Goal: Task Accomplishment & Management: Manage account settings

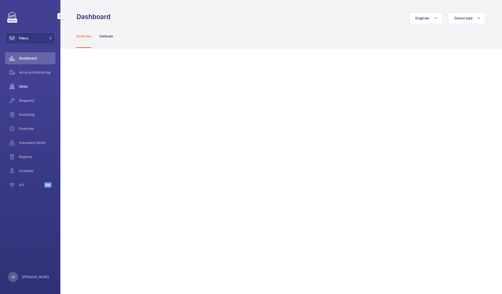
click at [22, 87] on span "Units" at bounding box center [37, 86] width 36 height 5
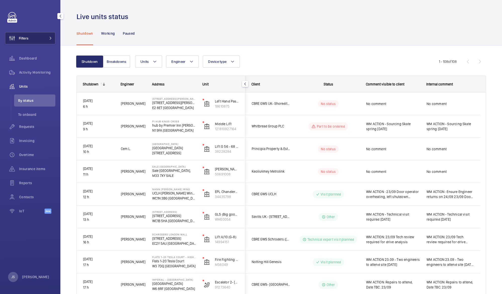
click at [35, 34] on button "Filters" at bounding box center [30, 38] width 50 height 12
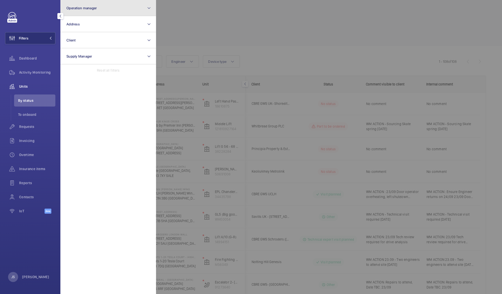
click at [115, 11] on button "Operation manager" at bounding box center [108, 8] width 96 height 16
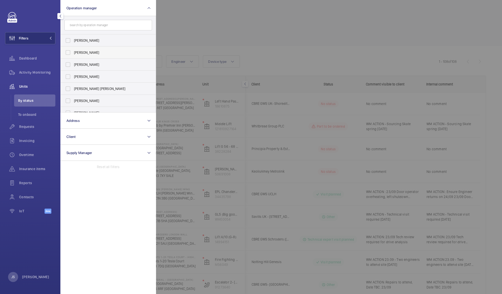
click at [79, 54] on span "[PERSON_NAME]" at bounding box center [108, 52] width 69 height 5
click at [73, 54] on input "[PERSON_NAME]" at bounding box center [68, 53] width 10 height 10
checkbox input "true"
click at [213, 12] on div at bounding box center [407, 147] width 502 height 294
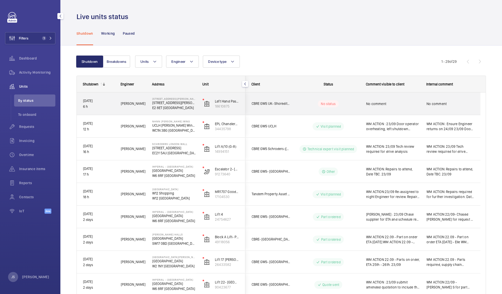
click at [375, 103] on span "No comment" at bounding box center [393, 103] width 54 height 5
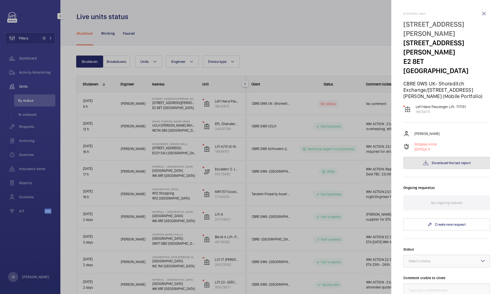
click at [443, 161] on span "Download the last report" at bounding box center [451, 163] width 39 height 4
click at [296, 36] on div at bounding box center [251, 147] width 502 height 294
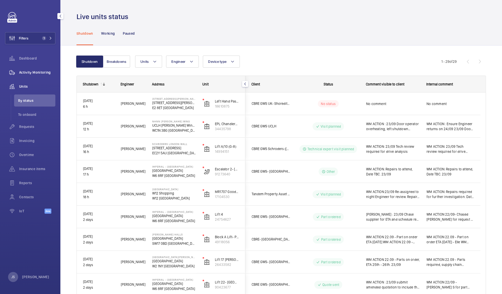
click at [49, 71] on span "Activity Monitoring" at bounding box center [37, 72] width 36 height 5
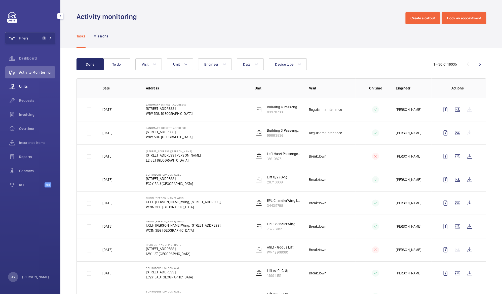
click at [38, 85] on span "Units" at bounding box center [37, 86] width 36 height 5
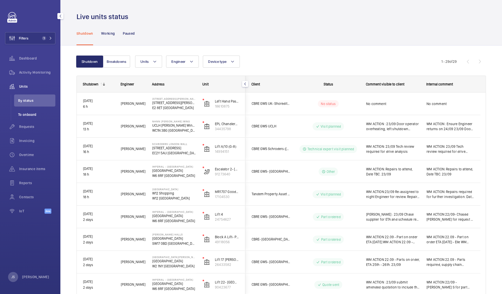
click at [26, 115] on span "To onboard" at bounding box center [36, 114] width 37 height 5
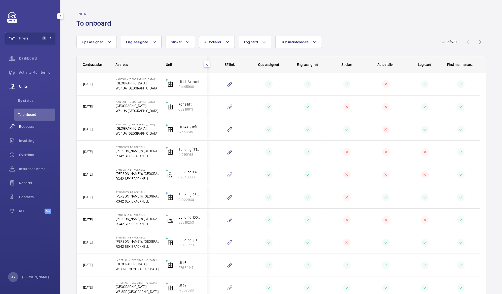
click at [28, 126] on span "Requests" at bounding box center [37, 126] width 36 height 5
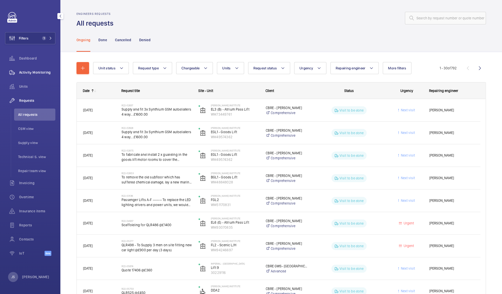
click at [27, 72] on span "Activity Monitoring" at bounding box center [37, 72] width 36 height 5
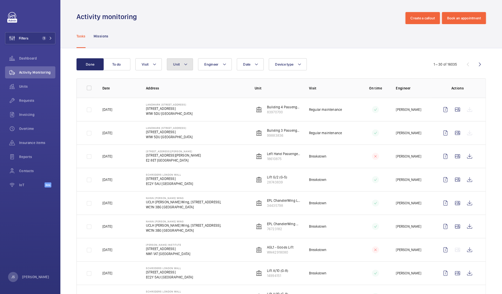
click at [187, 64] on mat-icon at bounding box center [186, 64] width 4 height 6
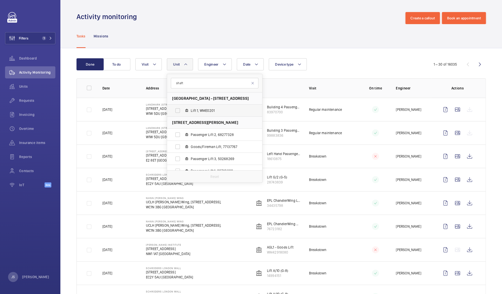
type input "shaft"
click at [191, 109] on span "Lift 1, WME0201" at bounding box center [220, 110] width 58 height 5
click at [183, 109] on input "Lift 1, WME0201" at bounding box center [178, 111] width 10 height 10
checkbox input "true"
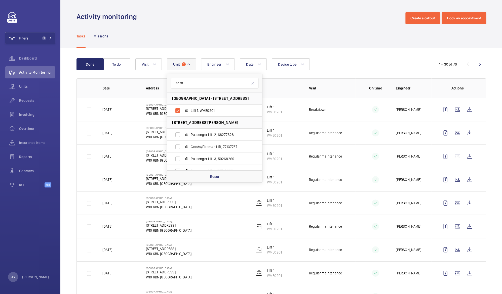
click at [177, 23] on div "Activity monitoring Create a callout Book an appointment" at bounding box center [282, 18] width 410 height 12
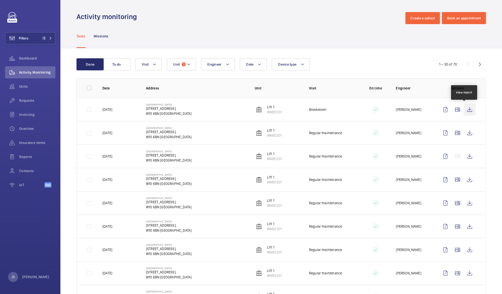
click at [466, 109] on wm-front-icon-button at bounding box center [470, 110] width 12 height 12
click at [464, 110] on wm-front-icon-button at bounding box center [470, 110] width 12 height 12
click at [25, 87] on span "Units" at bounding box center [37, 86] width 36 height 5
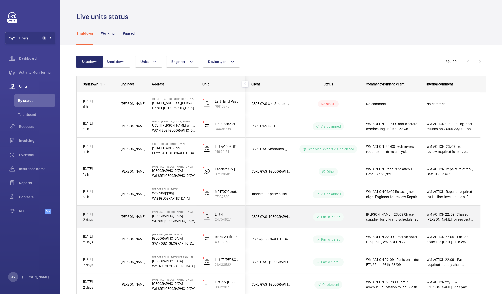
click at [387, 217] on span "[PERSON_NAME] : 23/09 Chase supplier for ETA and schedule re-attendance. 22/09 …" at bounding box center [393, 217] width 54 height 10
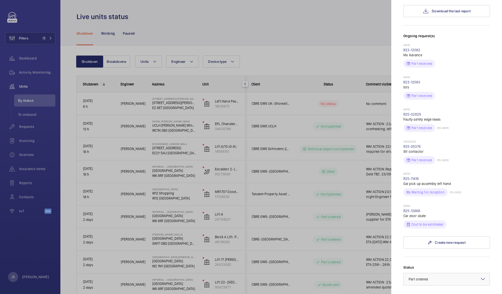
scroll to position [135, 0]
click at [415, 210] on link "R25-12668" at bounding box center [411, 212] width 17 height 4
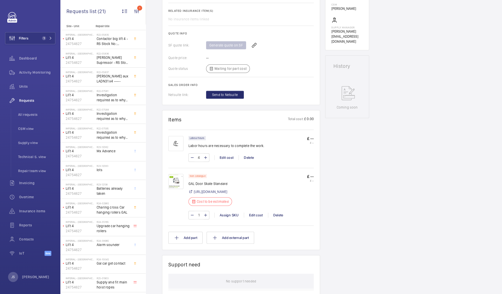
scroll to position [197, 0]
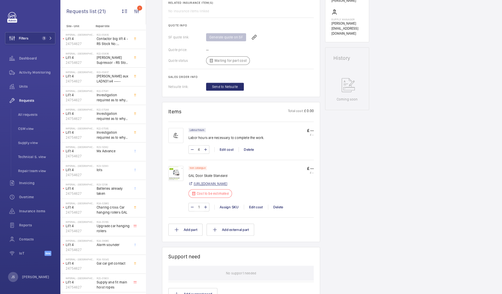
click at [227, 182] on link "[URL][DOMAIN_NAME]" at bounding box center [210, 183] width 33 height 5
click at [222, 37] on div "Generate quote on SF" at bounding box center [260, 37] width 108 height 12
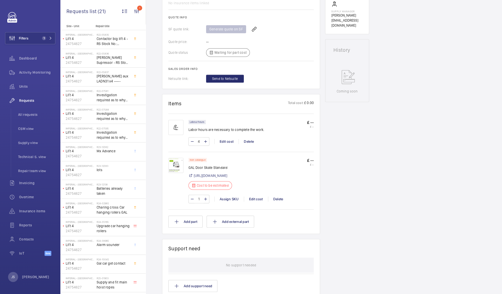
scroll to position [210, 0]
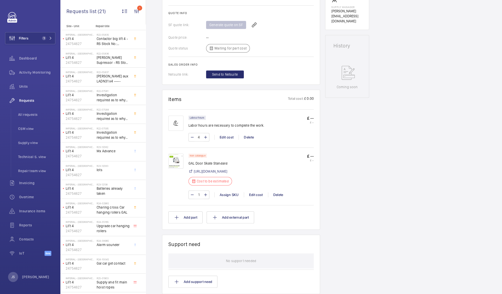
click at [203, 179] on p "Cost to be estimated" at bounding box center [213, 181] width 32 height 5
click at [255, 196] on div "Edit cost" at bounding box center [256, 195] width 24 height 5
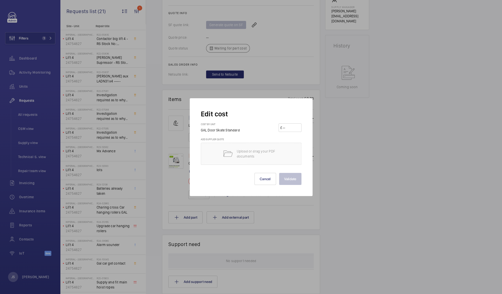
click at [291, 129] on input "number" at bounding box center [291, 128] width 18 height 8
type input "400"
click at [288, 179] on button "Validate" at bounding box center [290, 179] width 22 height 12
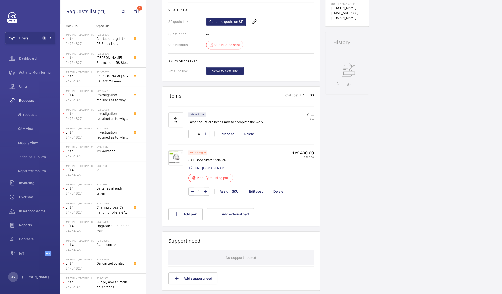
scroll to position [163, 0]
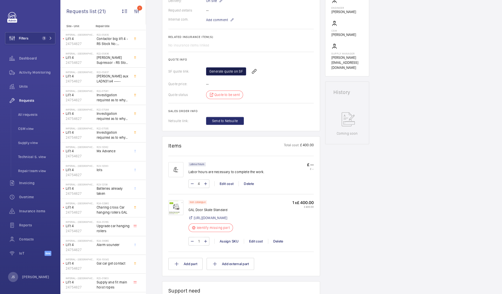
click at [220, 69] on link "Generate quote on SF" at bounding box center [226, 71] width 40 height 8
click at [24, 38] on span "Filters" at bounding box center [24, 38] width 10 height 5
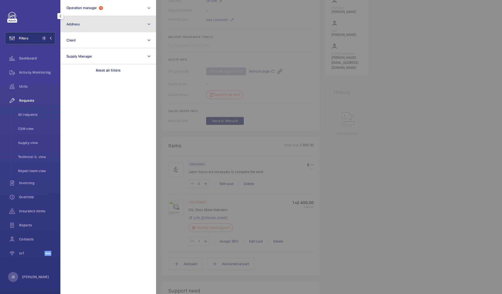
click at [75, 24] on span "Address" at bounding box center [72, 24] width 13 height 4
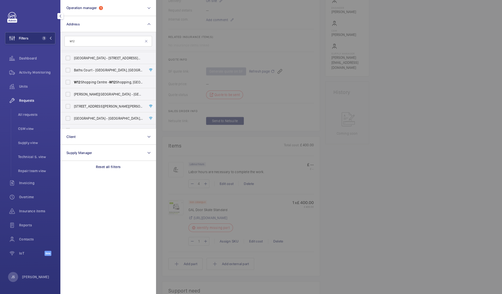
scroll to position [175, 0]
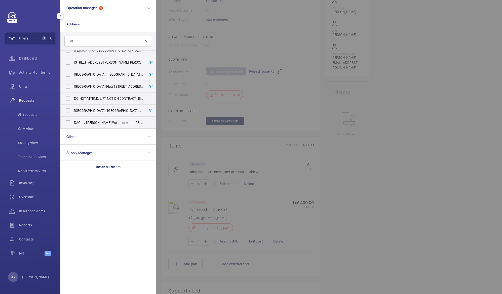
type input "w"
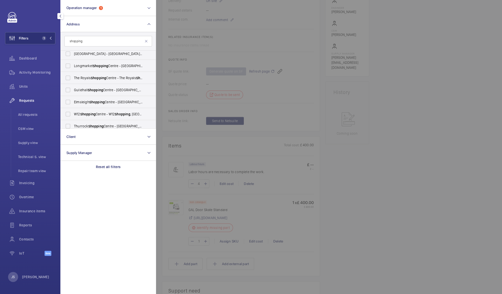
scroll to position [357, 0]
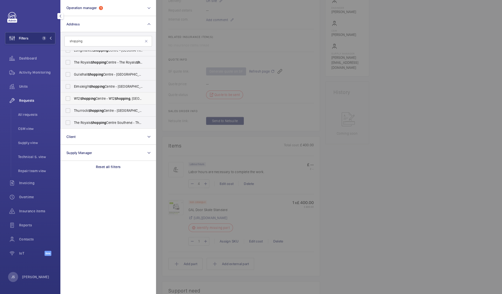
type input "shopping"
click at [91, 97] on span "Shopping" at bounding box center [87, 99] width 15 height 4
click at [73, 97] on input "W12 Shopping Centre - [GEOGRAPHIC_DATA]" at bounding box center [68, 99] width 10 height 10
checkbox input "true"
click at [87, 192] on section "Operation manager 1 Address 1 shopping [GEOGRAPHIC_DATA] - [STREET_ADDRESS]-SEA…" at bounding box center [108, 147] width 96 height 294
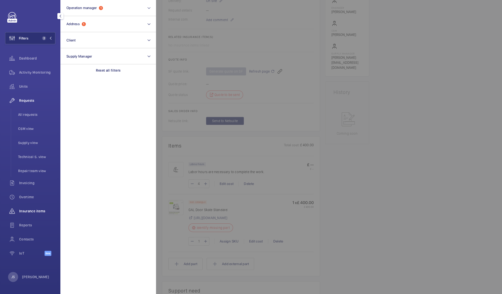
click at [28, 210] on span "Insurance items" at bounding box center [37, 211] width 36 height 5
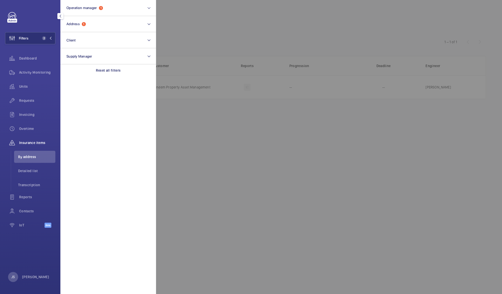
drag, startPoint x: 168, startPoint y: 42, endPoint x: 164, endPoint y: 42, distance: 4.5
click at [164, 42] on div at bounding box center [407, 147] width 502 height 294
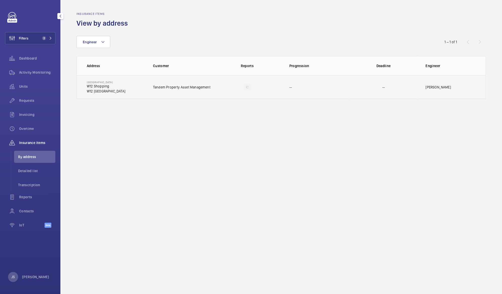
click at [96, 89] on p "W12 Shopping" at bounding box center [106, 86] width 39 height 5
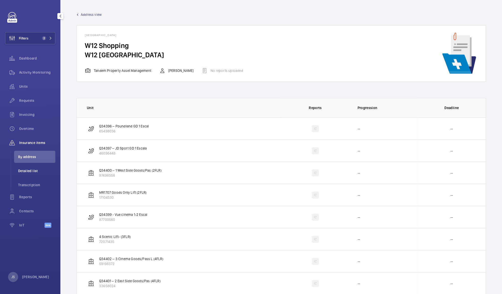
click at [28, 169] on span "Detailed list" at bounding box center [36, 171] width 37 height 5
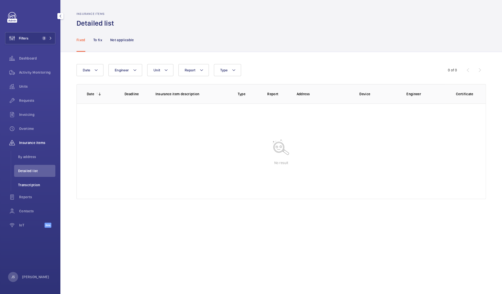
click at [28, 185] on span "Transcription" at bounding box center [36, 185] width 37 height 5
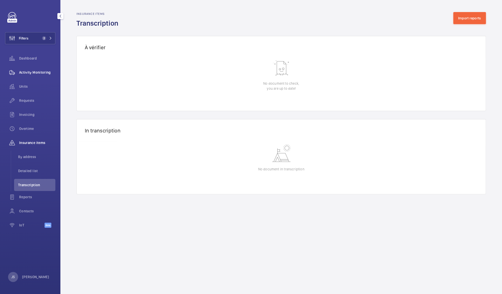
click at [27, 76] on div "Activity Monitoring" at bounding box center [30, 72] width 50 height 12
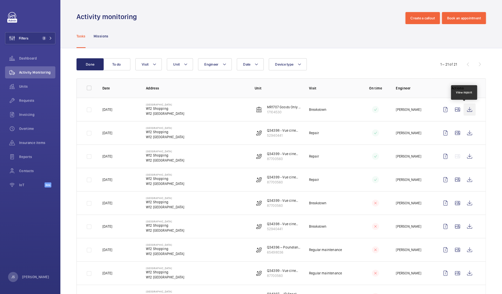
click at [464, 111] on wm-front-icon-button at bounding box center [470, 110] width 12 height 12
click at [465, 112] on wm-front-icon-button at bounding box center [470, 110] width 12 height 12
click at [153, 109] on p "W12 Shopping" at bounding box center [165, 108] width 39 height 5
click at [117, 64] on button "To do" at bounding box center [116, 64] width 27 height 12
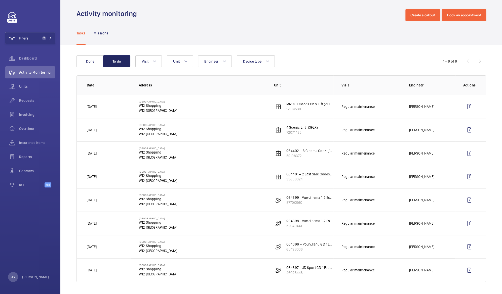
scroll to position [4, 0]
click at [151, 66] on button "Visit" at bounding box center [148, 61] width 26 height 12
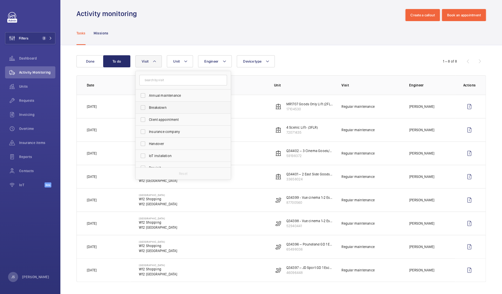
click at [153, 110] on label "Breakdown" at bounding box center [180, 108] width 88 height 12
click at [148, 110] on input "Breakdown" at bounding box center [143, 108] width 10 height 10
checkbox input "true"
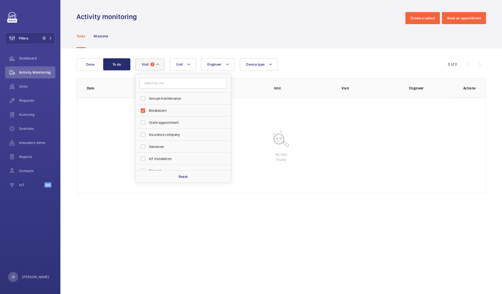
click at [165, 28] on div "Tasks Missions" at bounding box center [282, 36] width 410 height 24
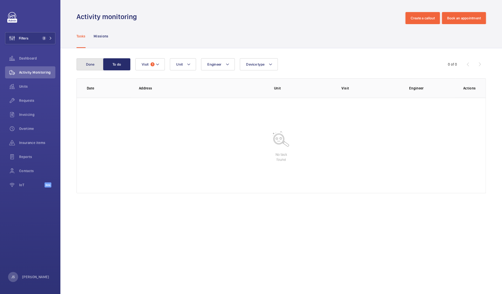
click at [91, 63] on button "Done" at bounding box center [90, 64] width 27 height 12
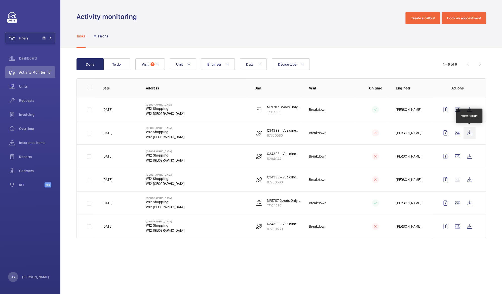
click at [471, 134] on wm-front-icon-button at bounding box center [470, 133] width 12 height 12
click at [469, 157] on wm-front-icon-button at bounding box center [470, 157] width 12 height 12
click at [153, 66] on span "1" at bounding box center [153, 64] width 4 height 4
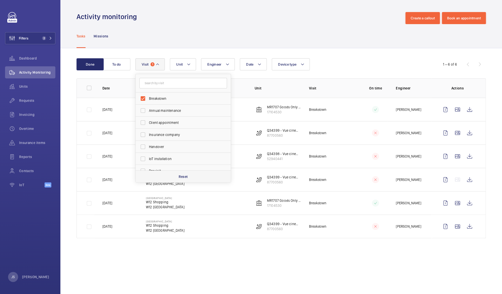
click at [183, 174] on div "Reset" at bounding box center [183, 177] width 95 height 12
checkbox input "false"
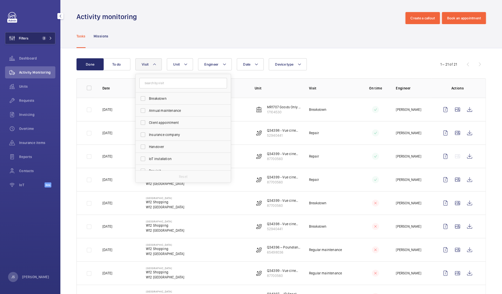
click at [20, 36] on span "Filters" at bounding box center [24, 38] width 10 height 5
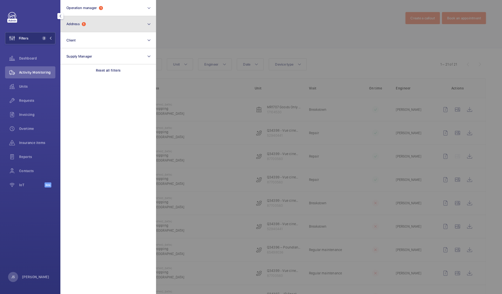
click at [70, 25] on span "Address" at bounding box center [72, 24] width 13 height 4
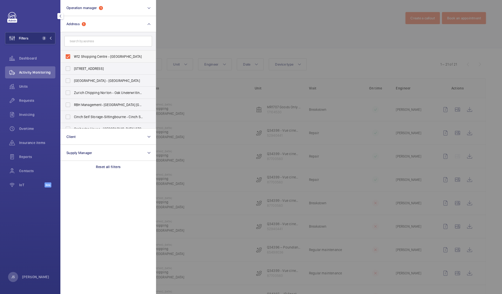
click at [80, 58] on span "W12 Shopping Centre - [GEOGRAPHIC_DATA]" at bounding box center [108, 56] width 69 height 5
click at [73, 58] on input "W12 Shopping Centre - [GEOGRAPHIC_DATA]" at bounding box center [68, 57] width 10 height 10
checkbox input "false"
click at [175, 26] on div at bounding box center [407, 147] width 502 height 294
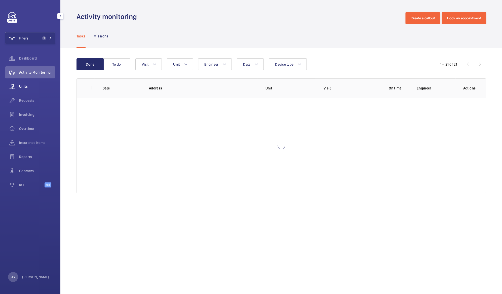
click at [24, 87] on span "Units" at bounding box center [37, 86] width 36 height 5
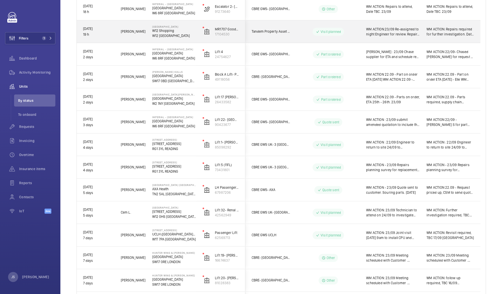
scroll to position [163, 0]
click at [171, 206] on p "[GEOGRAPHIC_DATA]" at bounding box center [174, 207] width 44 height 3
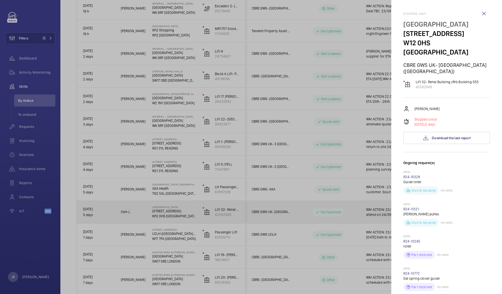
click at [165, 199] on div at bounding box center [251, 147] width 502 height 294
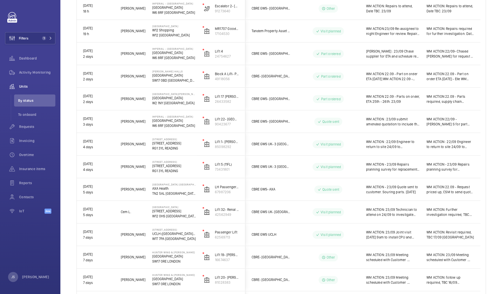
click at [377, 192] on span "WM ACTION - 23/09 Quote sent to customer. Souring parts. [DATE]" at bounding box center [393, 190] width 54 height 10
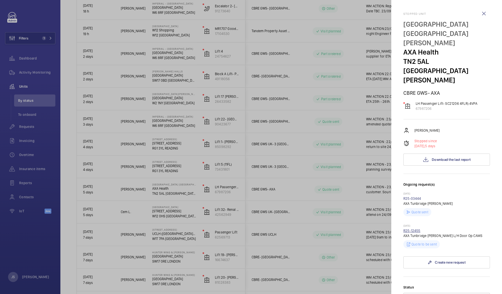
click at [407, 229] on link "R25-12455" at bounding box center [411, 231] width 17 height 4
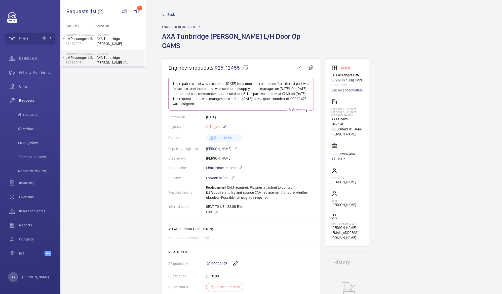
click at [228, 65] on span "R25-12455" at bounding box center [231, 68] width 33 height 6
drag, startPoint x: 215, startPoint y: 57, endPoint x: 239, endPoint y: 60, distance: 24.0
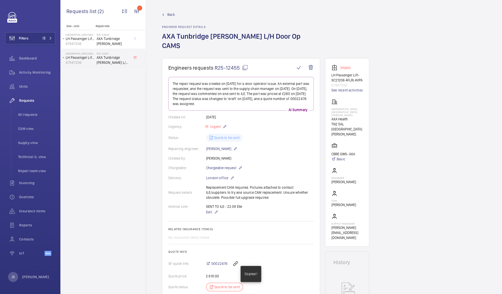
click at [239, 65] on span "R25-12455" at bounding box center [231, 68] width 33 height 6
copy span "R25-12455"
click at [29, 113] on span "All requests" at bounding box center [36, 114] width 37 height 5
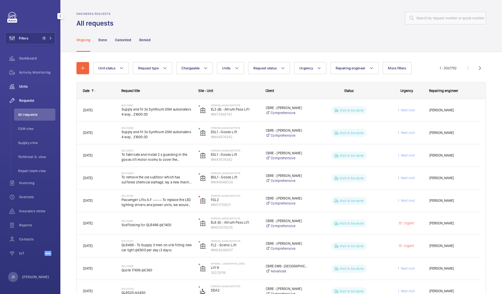
click at [27, 89] on span "Units" at bounding box center [37, 86] width 36 height 5
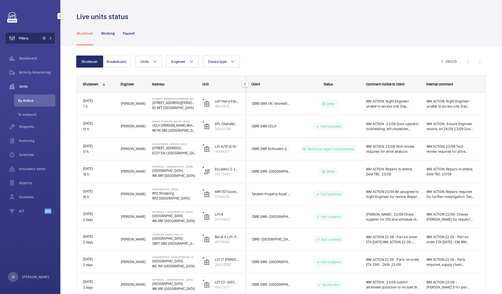
click at [26, 38] on span "Filters" at bounding box center [24, 38] width 10 height 5
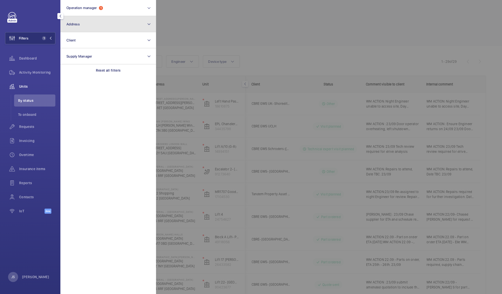
click at [67, 24] on span "Address" at bounding box center [72, 24] width 13 height 4
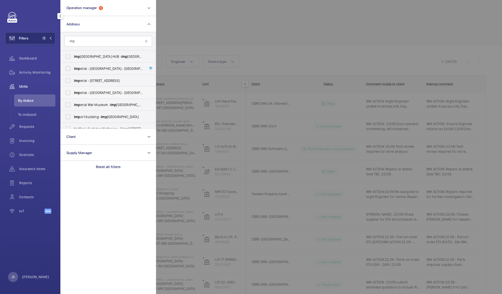
type input "imp"
click at [91, 93] on span "Imp erial - [GEOGRAPHIC_DATA] - [GEOGRAPHIC_DATA]" at bounding box center [108, 92] width 69 height 5
click at [73, 93] on input "Imp erial - [GEOGRAPHIC_DATA] - [GEOGRAPHIC_DATA]" at bounding box center [68, 93] width 10 height 10
checkbox input "true"
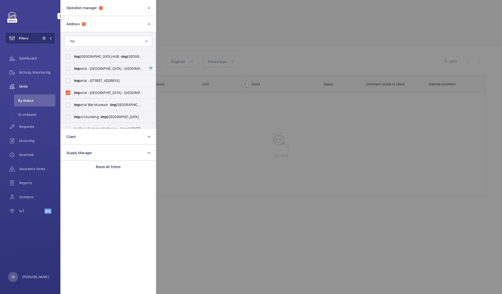
click at [203, 30] on div at bounding box center [407, 147] width 502 height 294
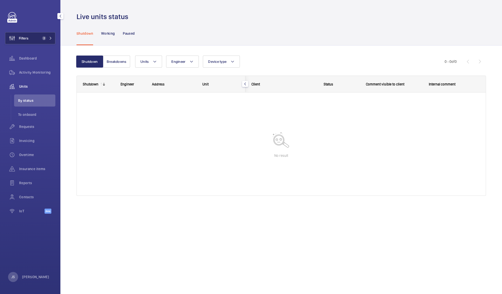
click at [46, 39] on span "2" at bounding box center [46, 38] width 12 height 4
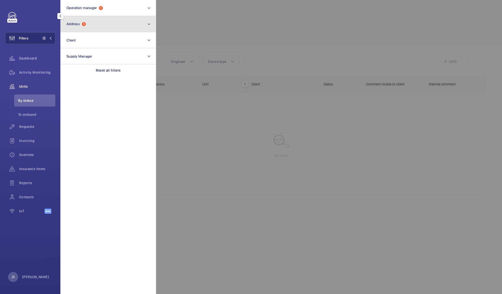
click at [77, 27] on button "Address 1" at bounding box center [108, 24] width 96 height 16
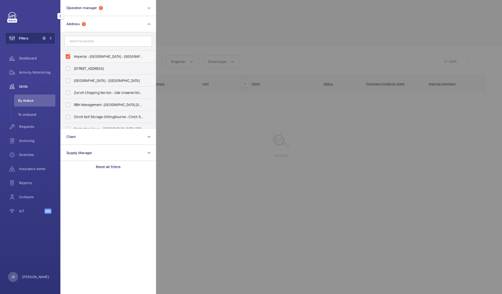
click at [80, 54] on span "Imperial - [GEOGRAPHIC_DATA] - [GEOGRAPHIC_DATA] 0HS" at bounding box center [108, 56] width 69 height 5
click at [73, 54] on input "Imperial - [GEOGRAPHIC_DATA] - [GEOGRAPHIC_DATA] 0HS" at bounding box center [68, 57] width 10 height 10
checkbox input "false"
click at [80, 27] on button "Address" at bounding box center [108, 24] width 96 height 16
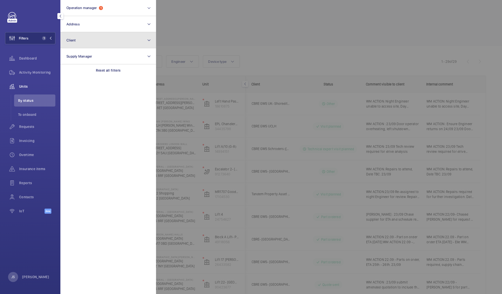
click at [79, 42] on button "Client" at bounding box center [108, 40] width 96 height 16
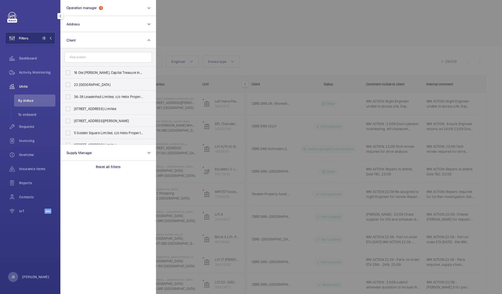
click at [80, 56] on input "text" at bounding box center [108, 57] width 88 height 11
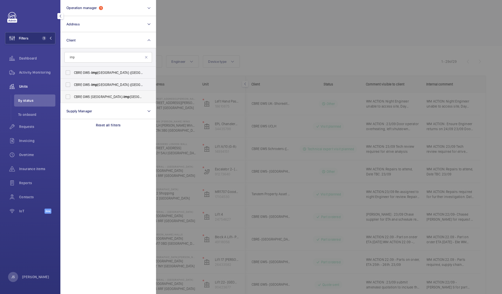
type input "imp"
click at [88, 97] on span "CBRE GWS UK- [GEOGRAPHIC_DATA] ([GEOGRAPHIC_DATA])" at bounding box center [108, 96] width 69 height 5
click at [73, 97] on input "CBRE GWS UK- [GEOGRAPHIC_DATA] ([GEOGRAPHIC_DATA])" at bounding box center [68, 97] width 10 height 10
checkbox input "true"
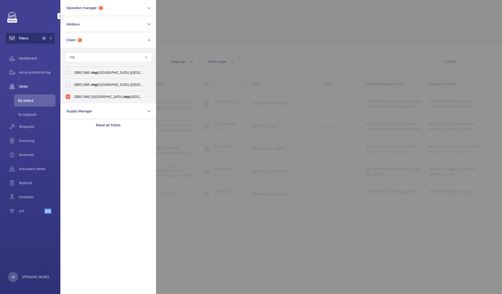
click at [195, 29] on div at bounding box center [407, 147] width 502 height 294
